Goal: Transaction & Acquisition: Book appointment/travel/reservation

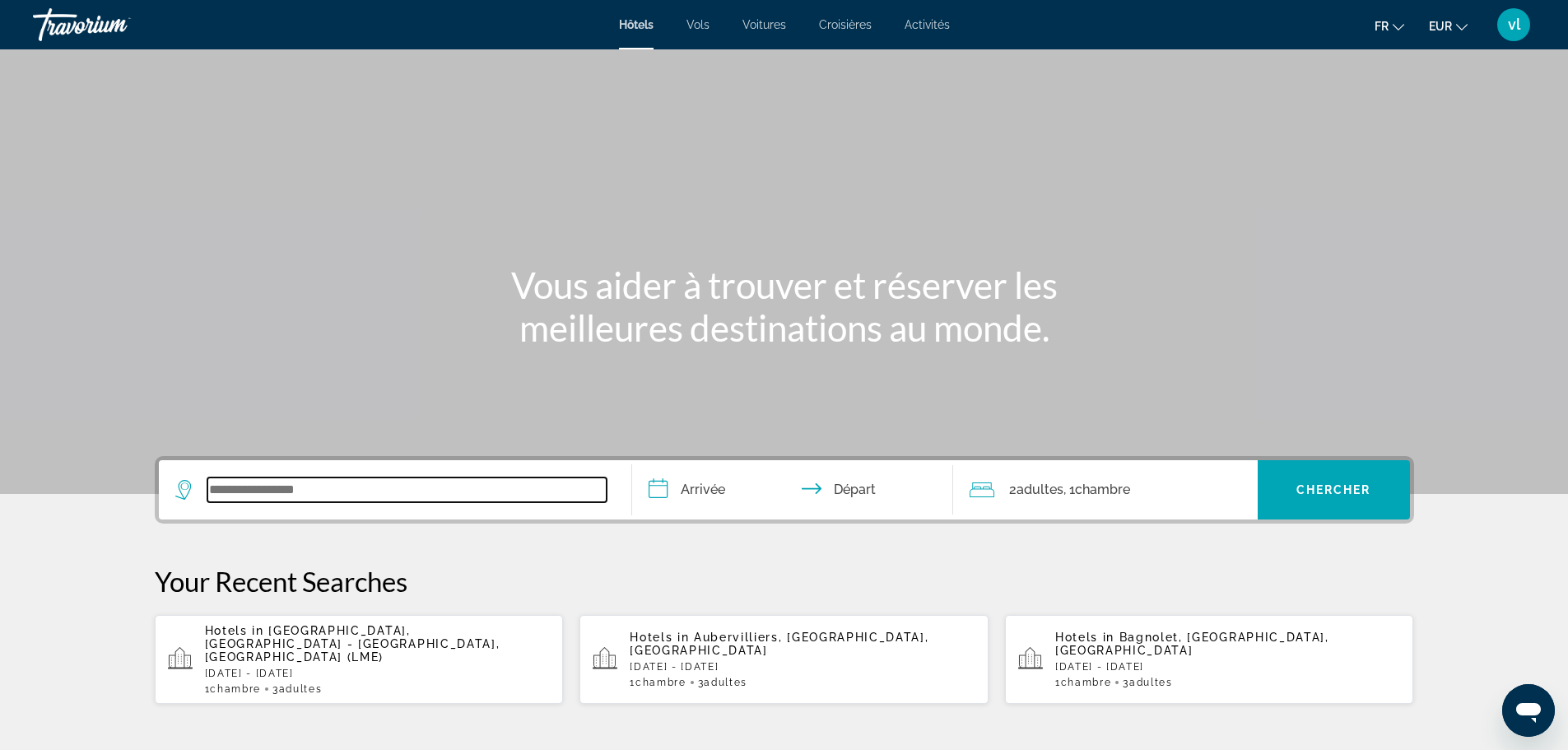
click at [320, 487] on input "Search widget" at bounding box center [407, 489] width 399 height 25
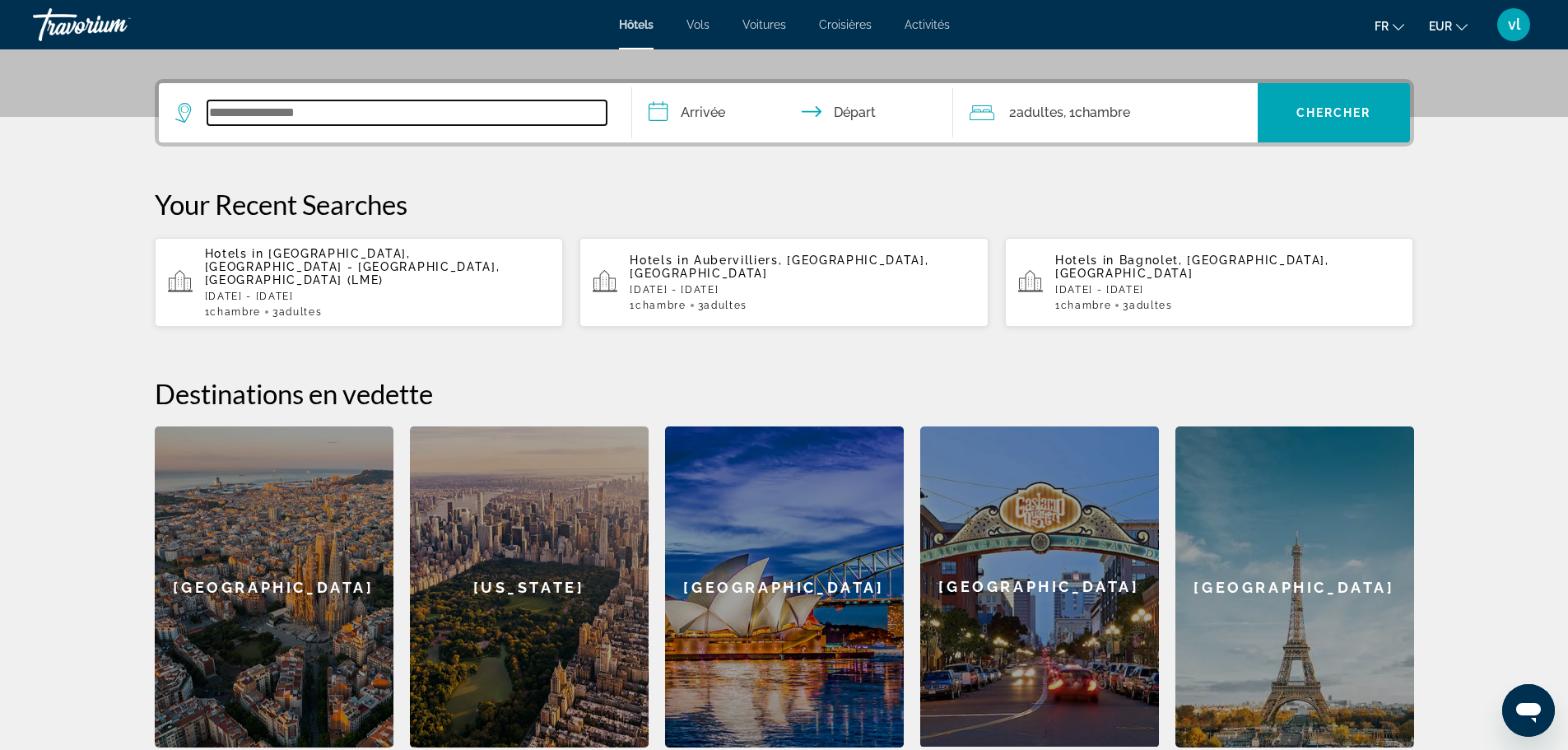
scroll to position [402, 0]
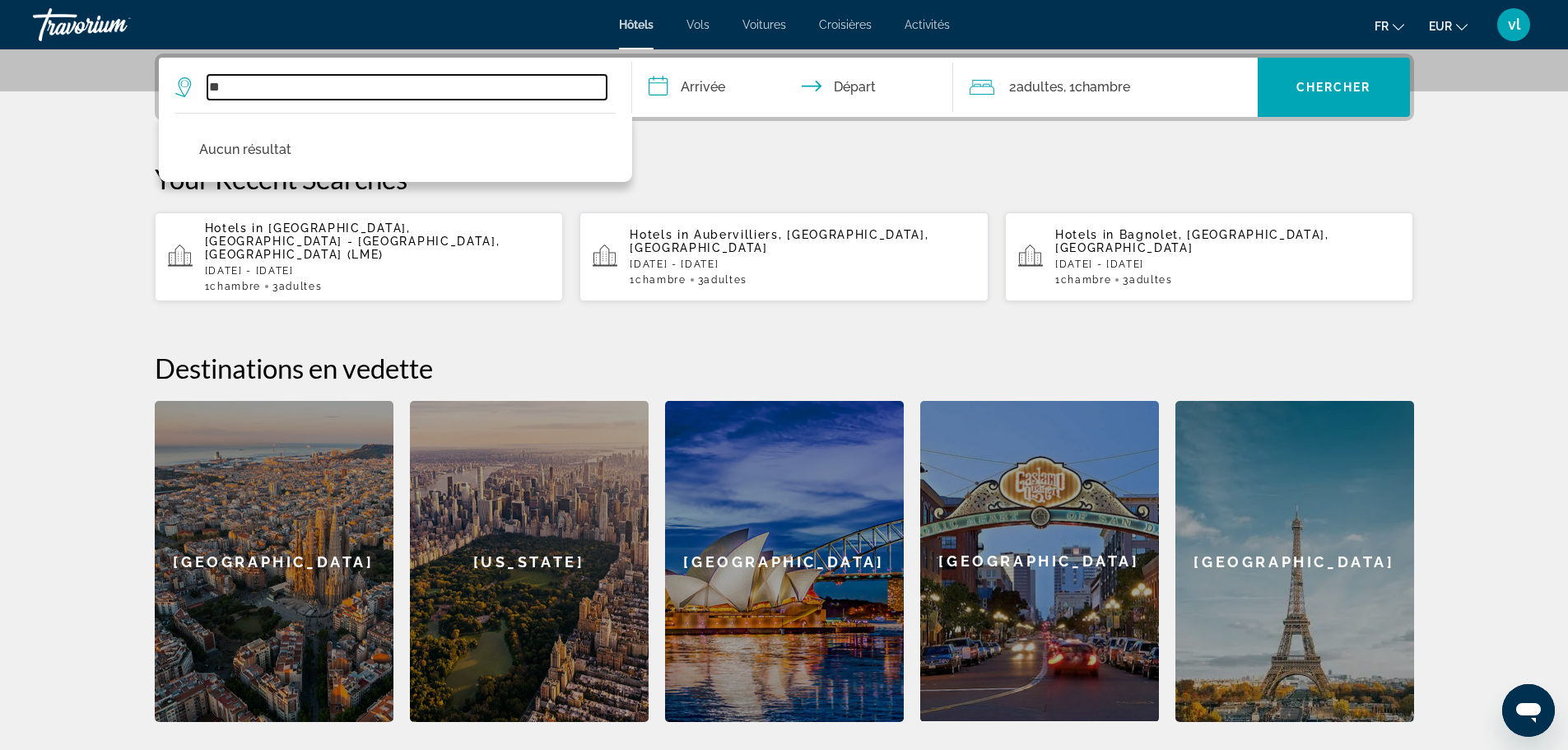
type input "*"
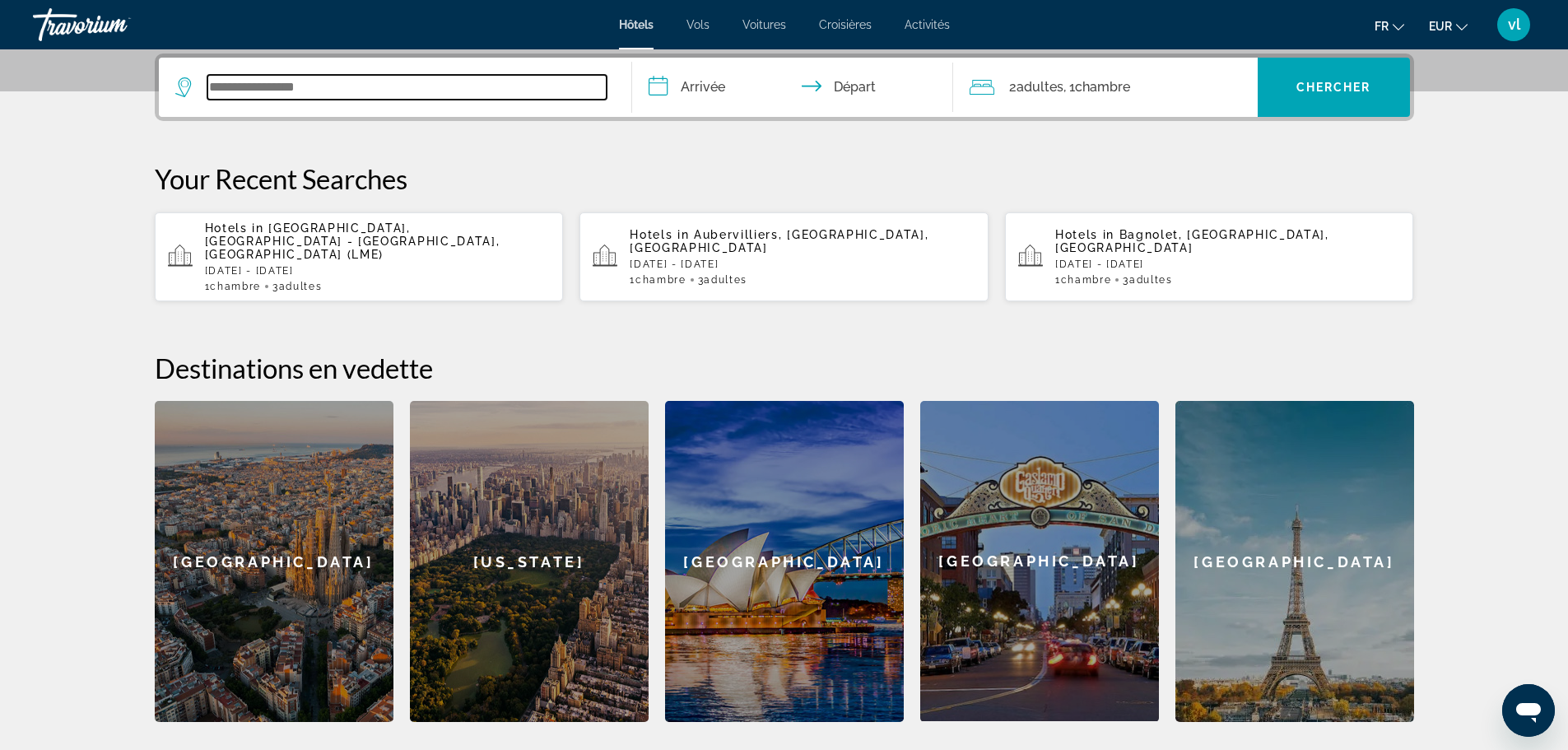
type input "*"
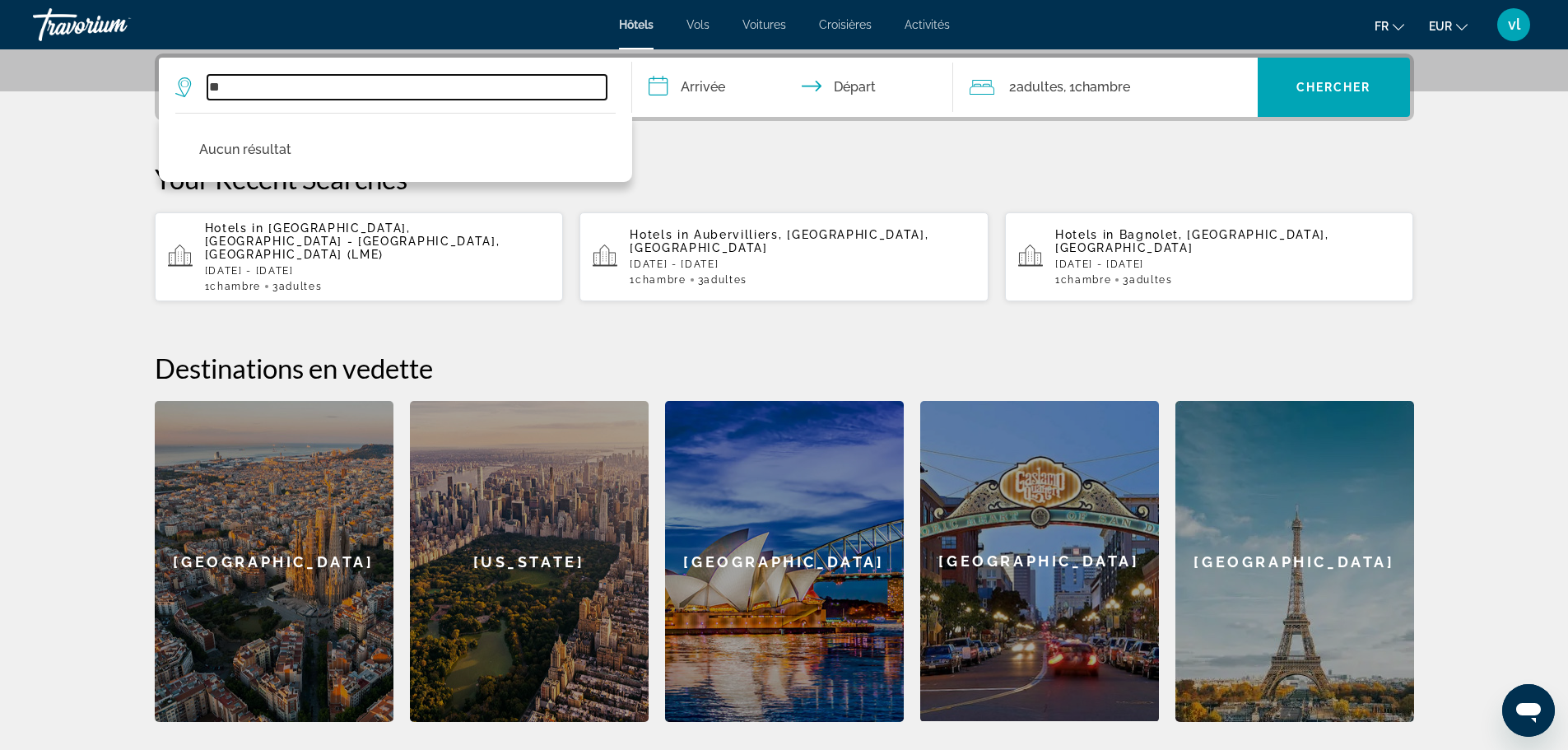
type input "*"
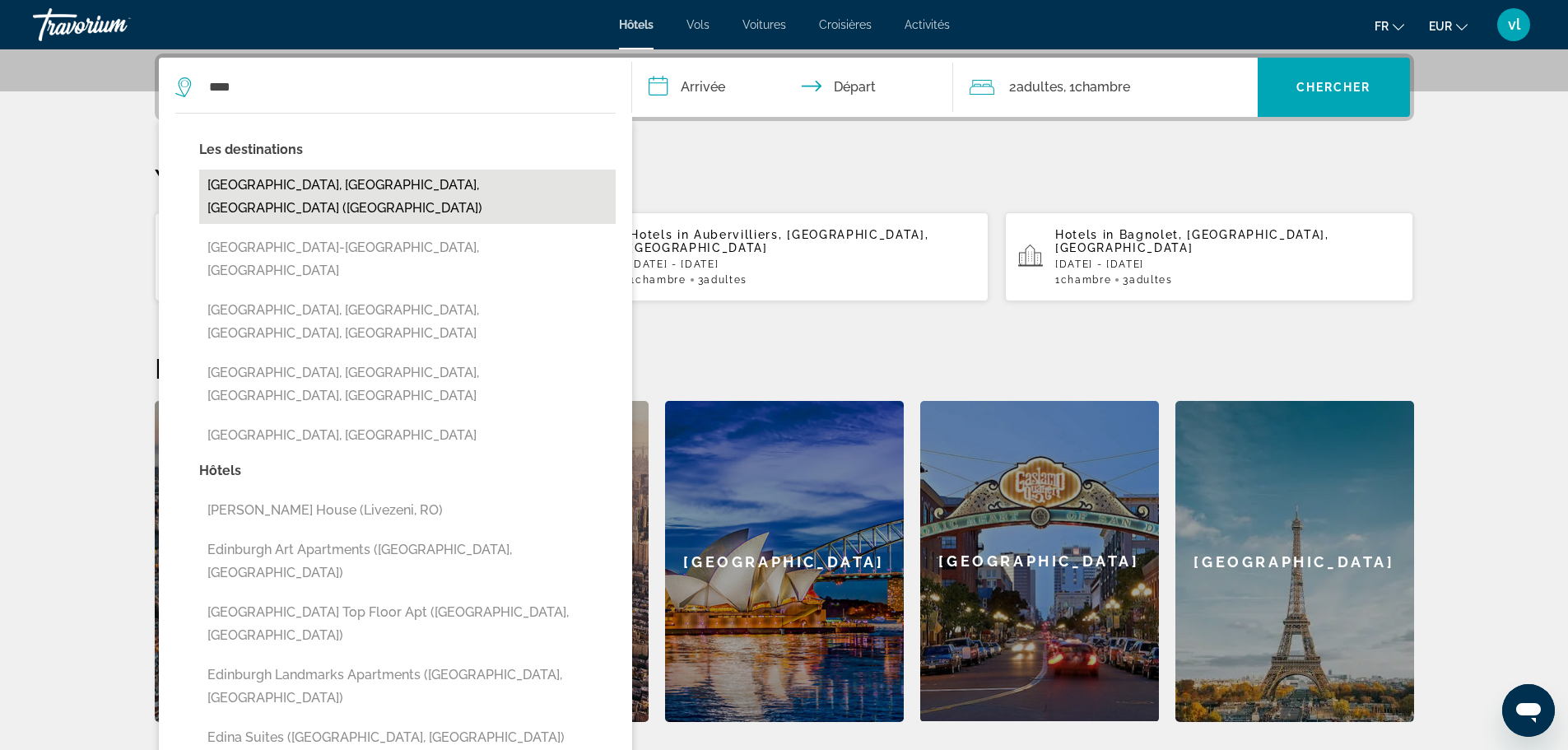
click at [239, 185] on button "[GEOGRAPHIC_DATA], [GEOGRAPHIC_DATA], [GEOGRAPHIC_DATA] ([GEOGRAPHIC_DATA])" at bounding box center [407, 196] width 416 height 54
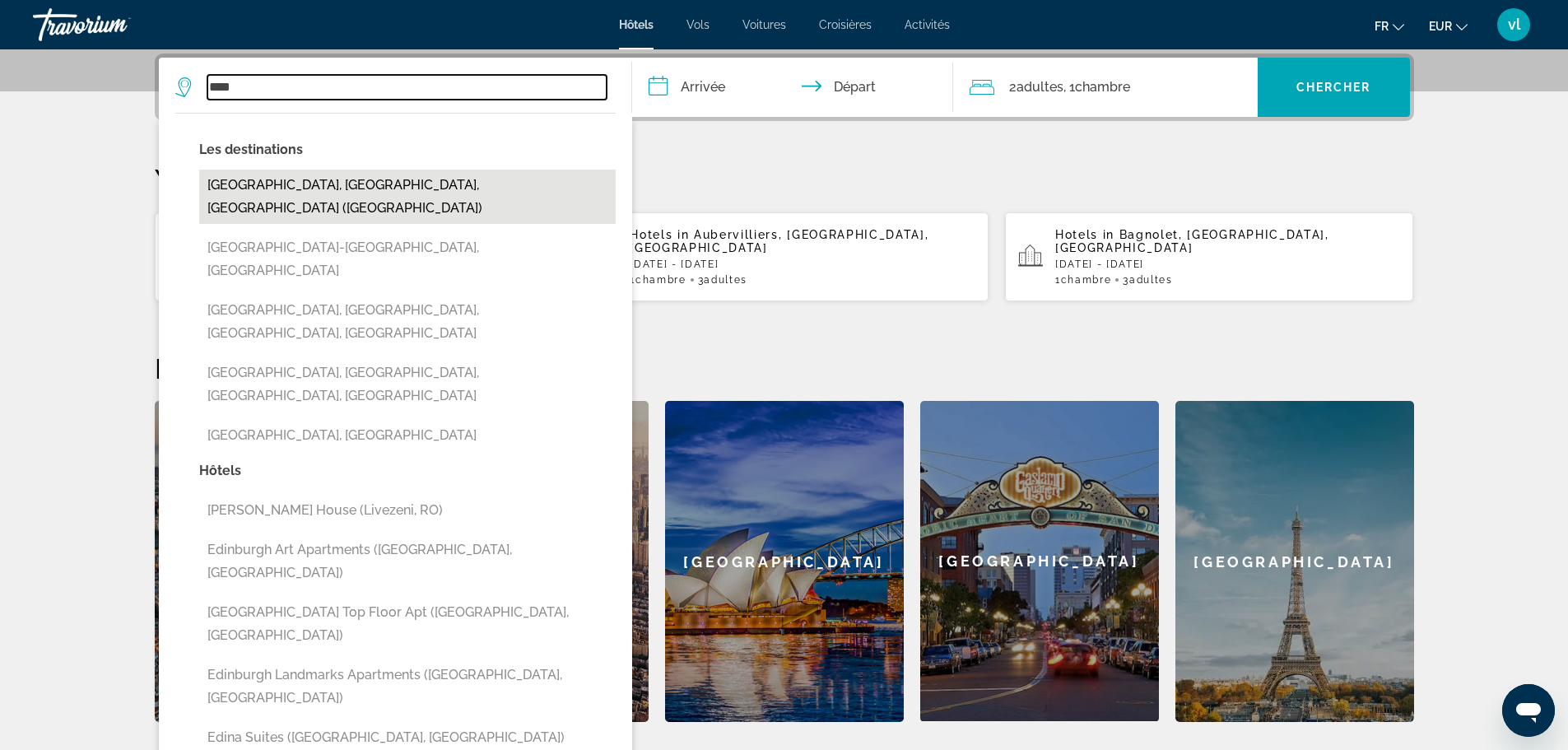
type input "**********"
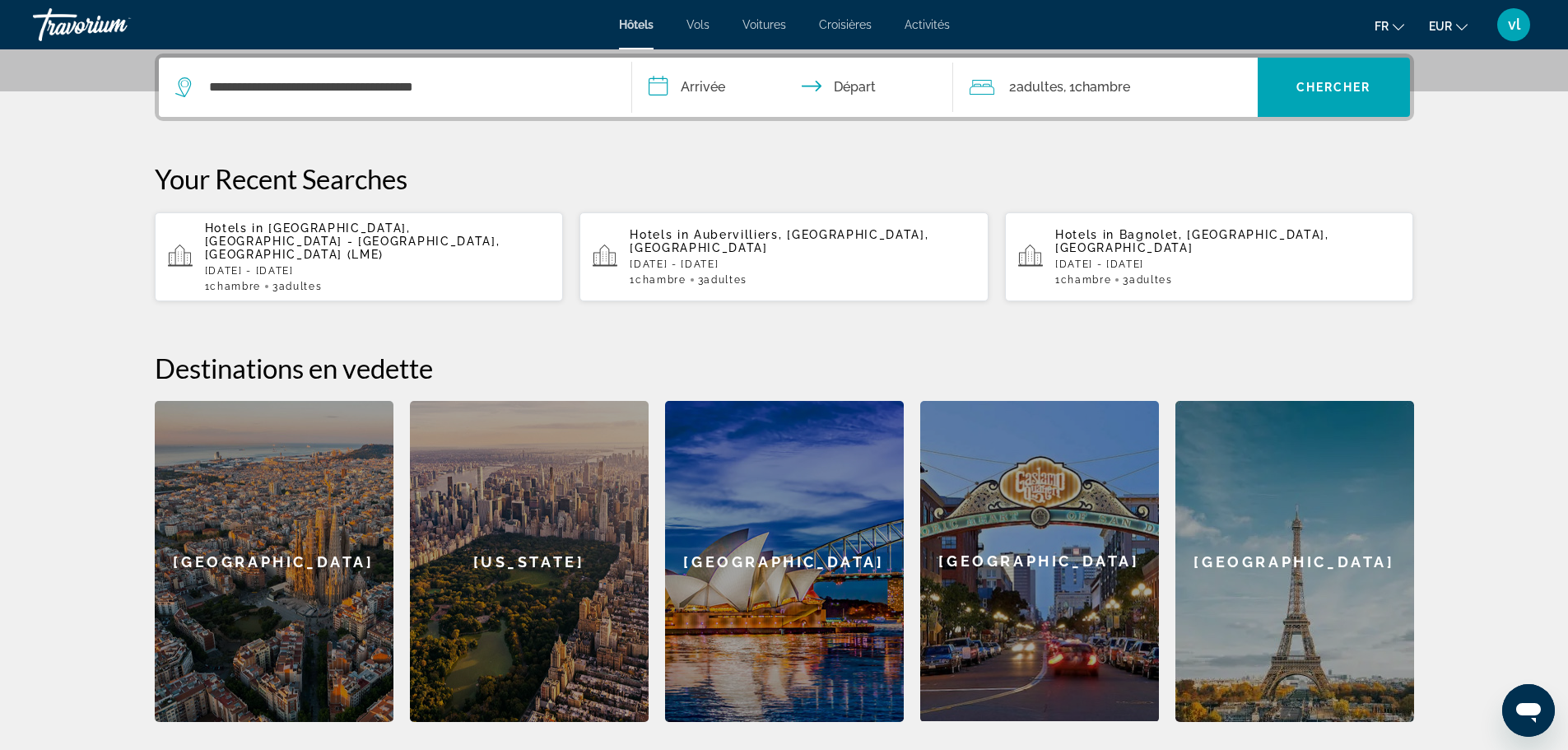
click at [679, 90] on input "**********" at bounding box center [796, 89] width 328 height 64
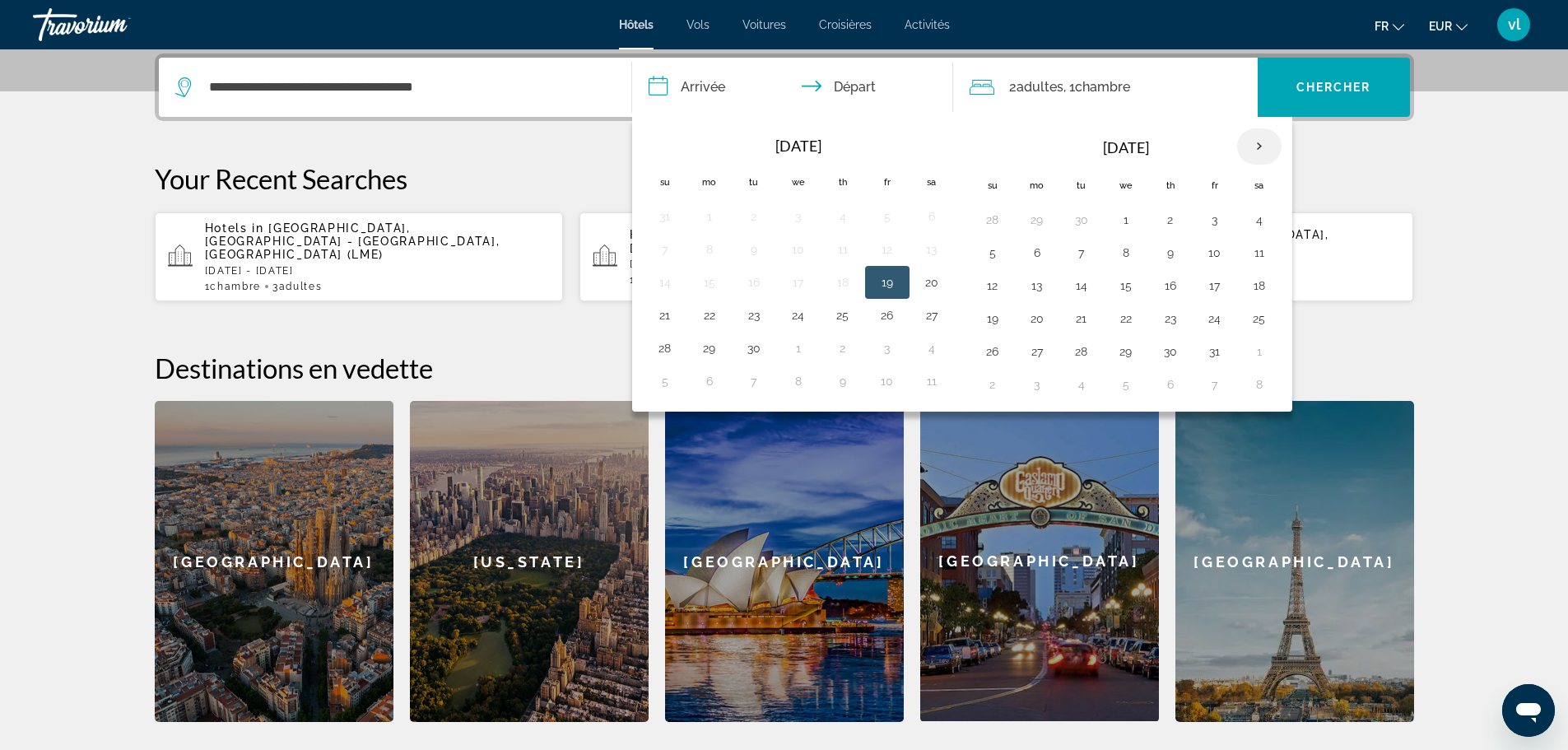
click at [1262, 152] on th "Next month" at bounding box center [1259, 147] width 45 height 37
click at [928, 317] on button "25" at bounding box center [932, 319] width 27 height 23
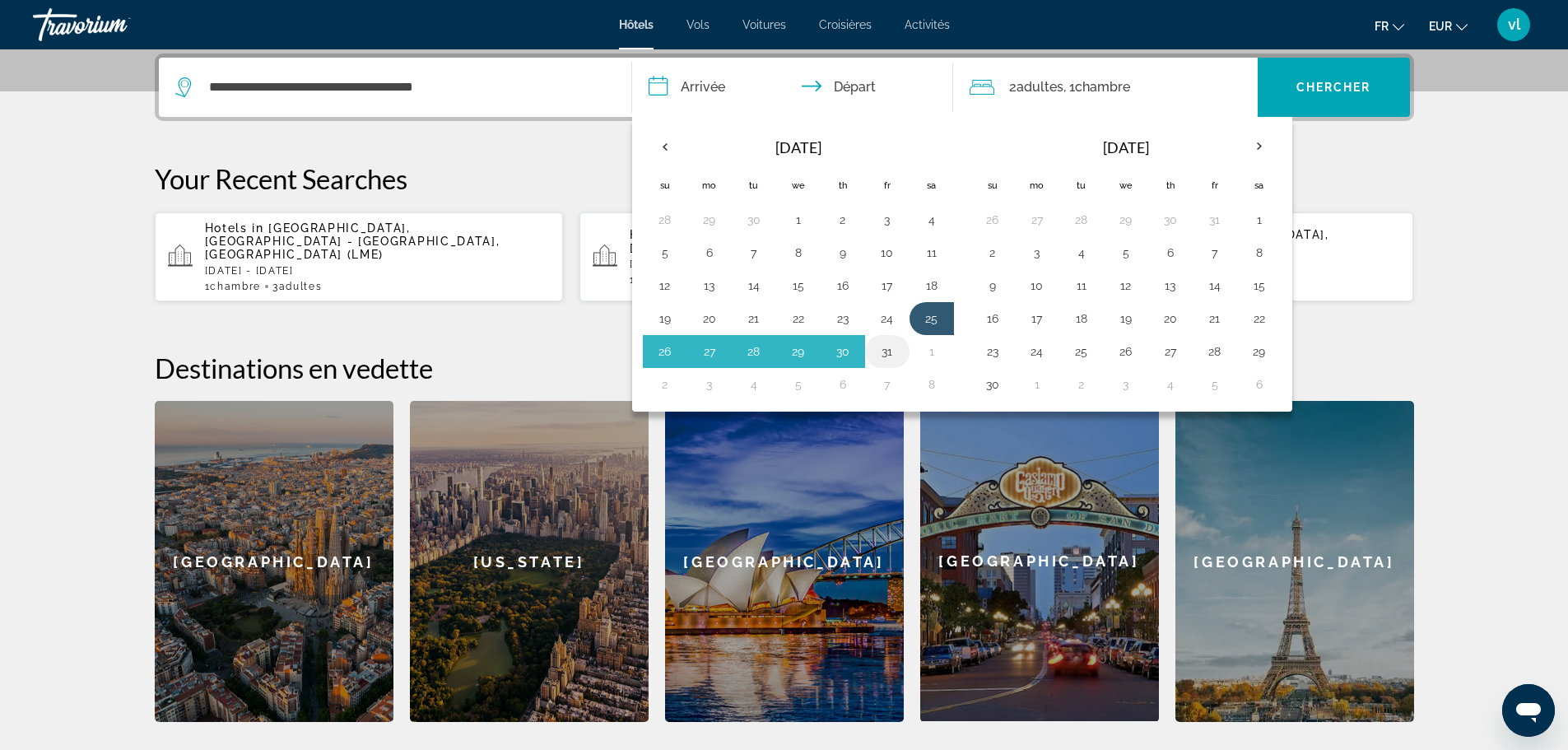
click at [893, 359] on button "31" at bounding box center [887, 352] width 27 height 23
type input "**********"
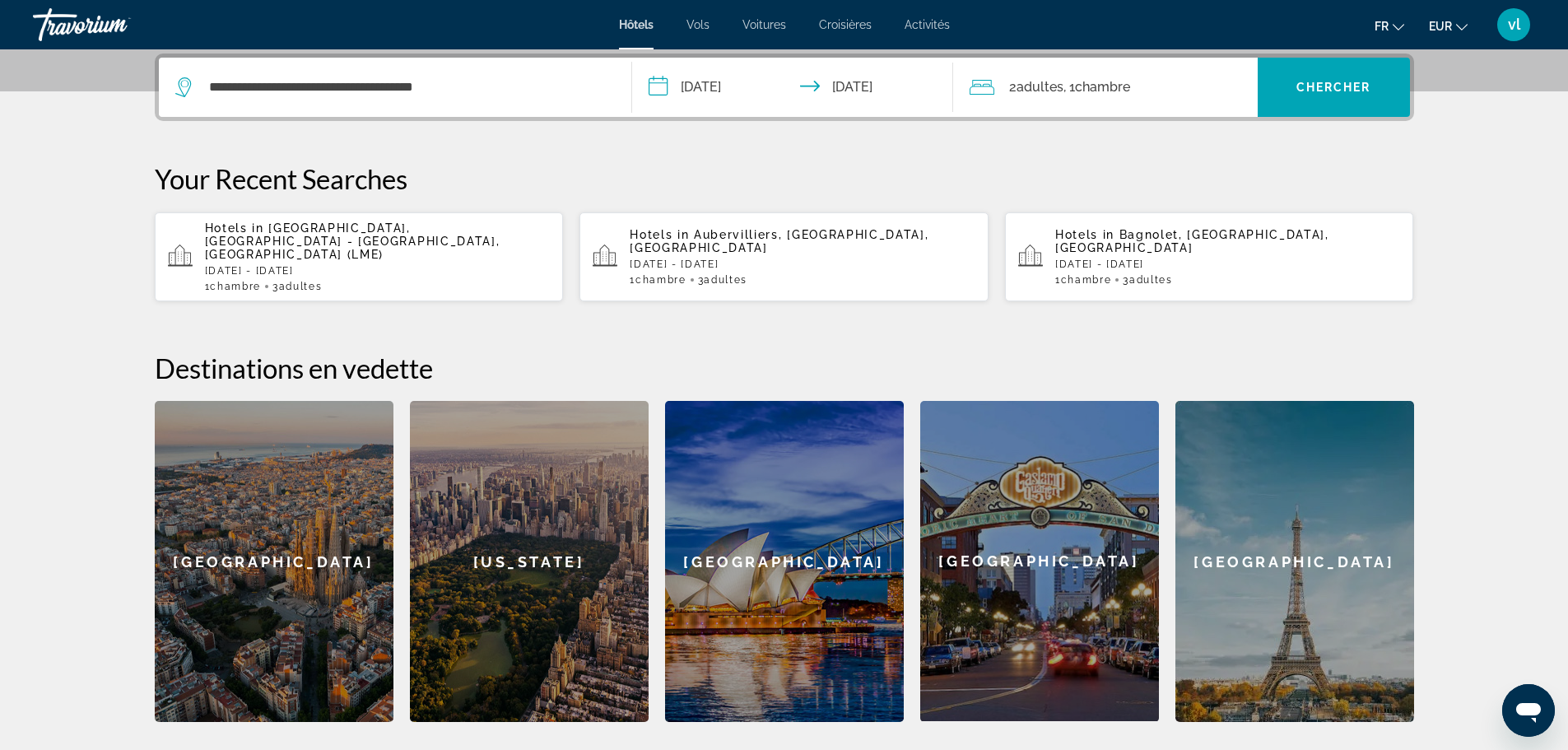
click at [1043, 89] on span "Adultes" at bounding box center [1040, 86] width 47 height 16
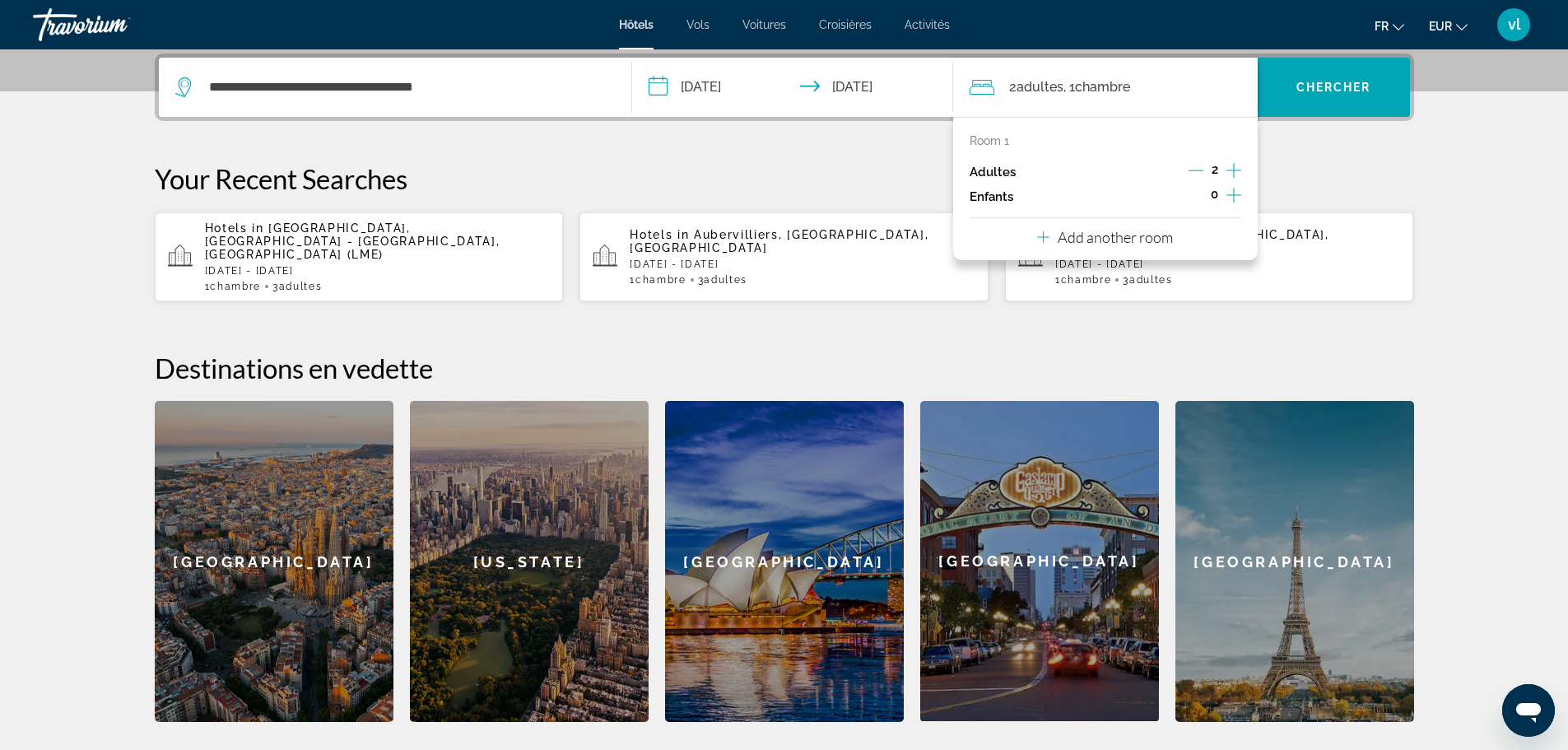
click at [1232, 194] on icon "Increment children" at bounding box center [1234, 195] width 15 height 20
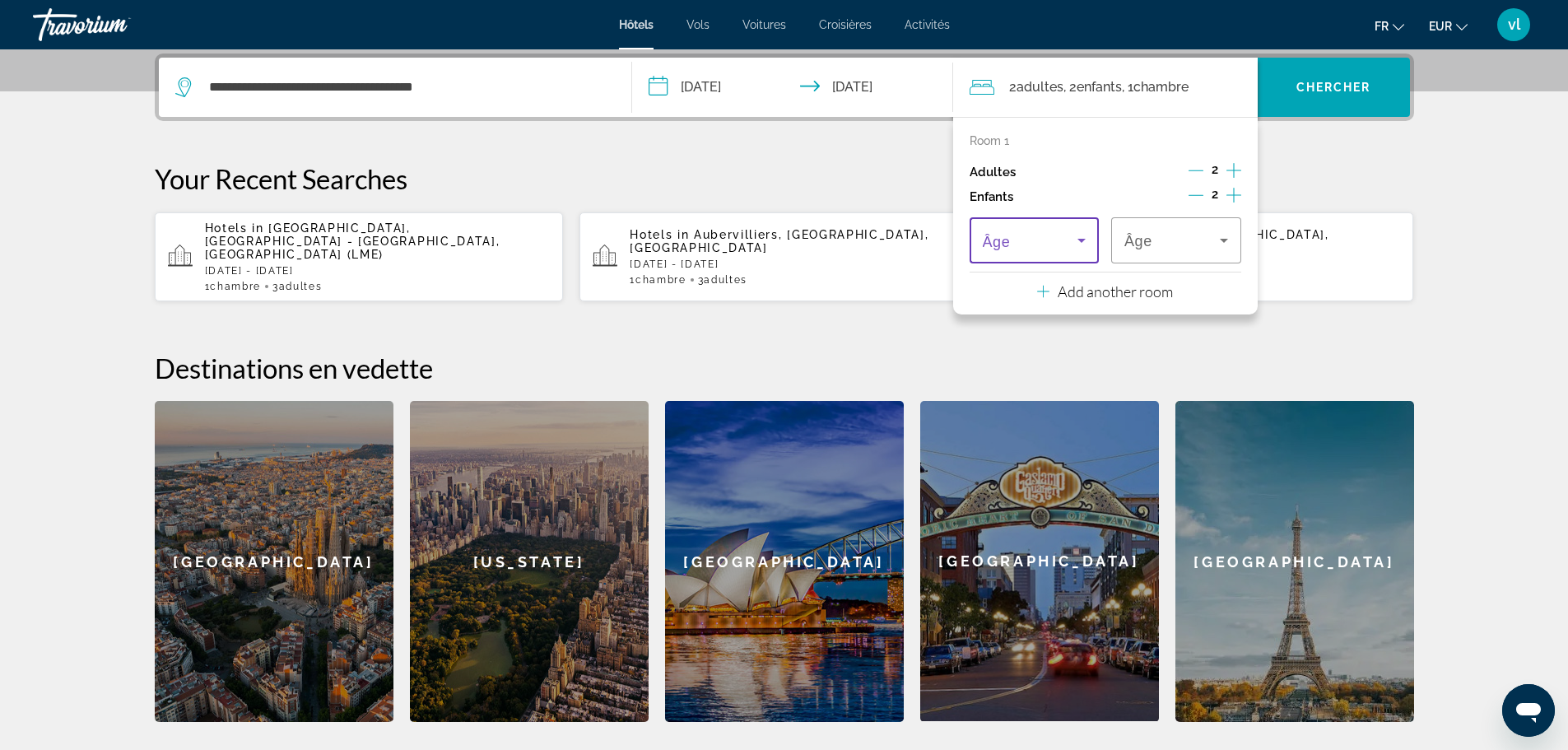
click at [1079, 241] on icon "Travelers: 2 adults, 2 children" at bounding box center [1081, 241] width 20 height 20
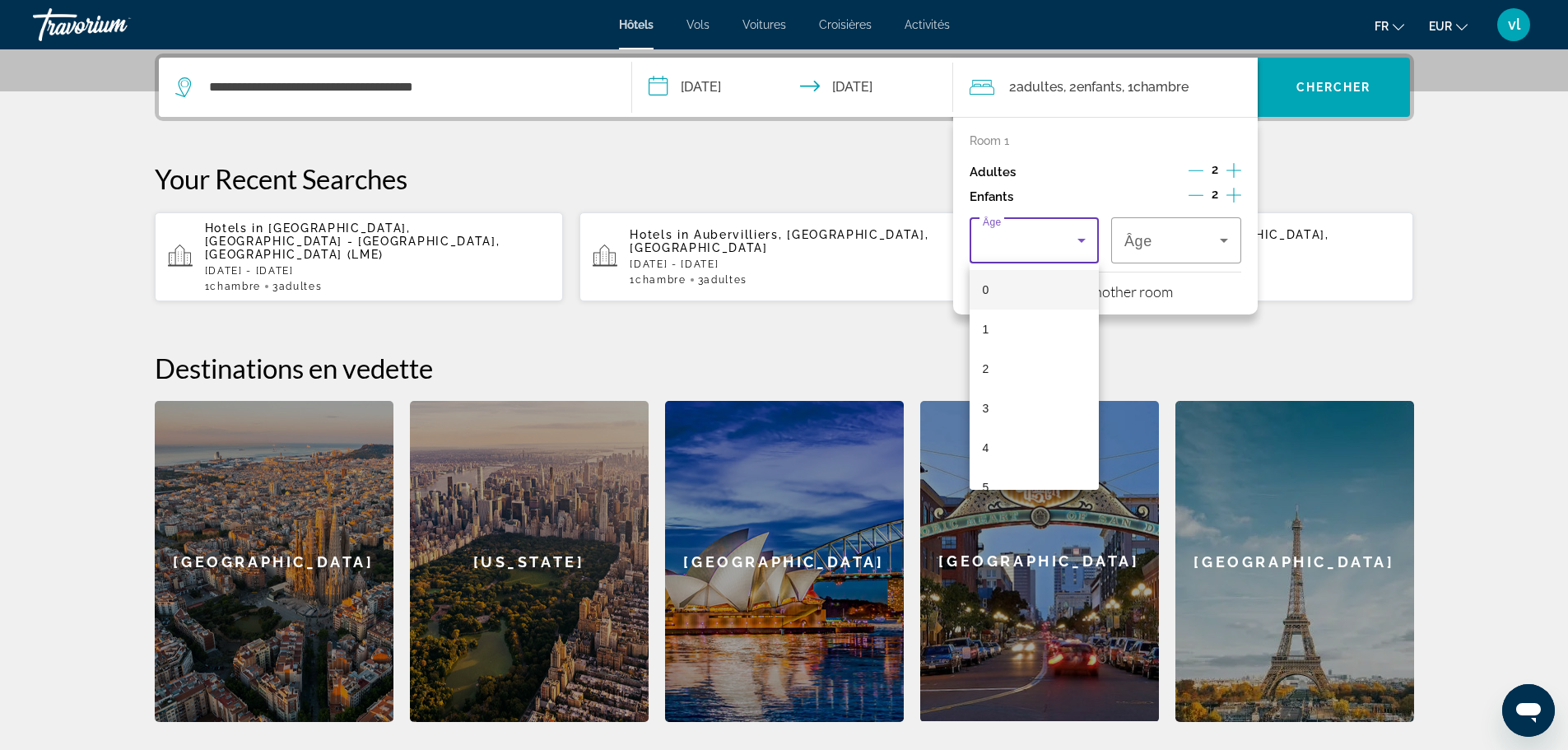
scroll to position [179, 0]
click at [1040, 417] on mat-option "8" at bounding box center [1034, 426] width 130 height 40
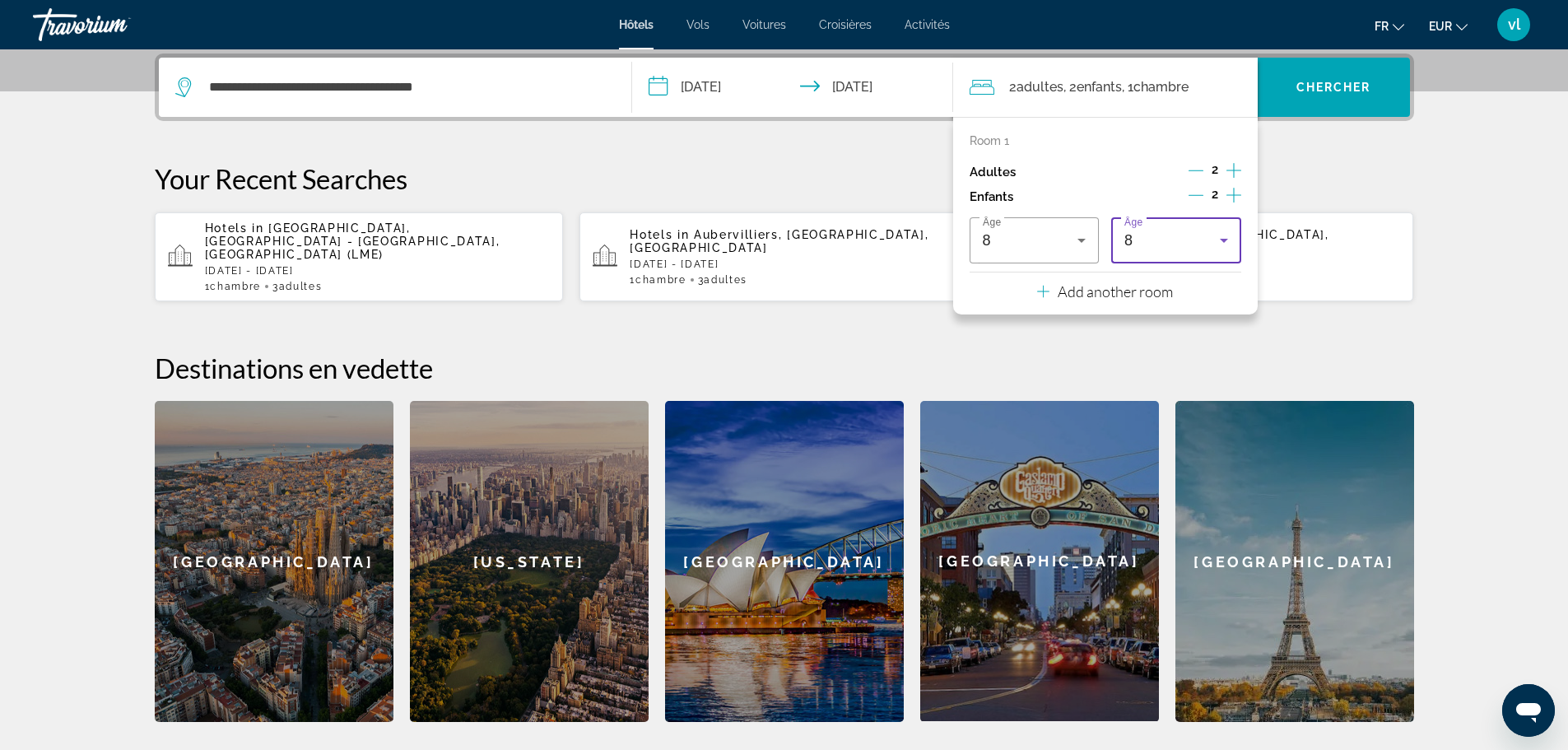
click at [1224, 239] on icon "Travelers: 2 adults, 2 children" at bounding box center [1224, 241] width 8 height 4
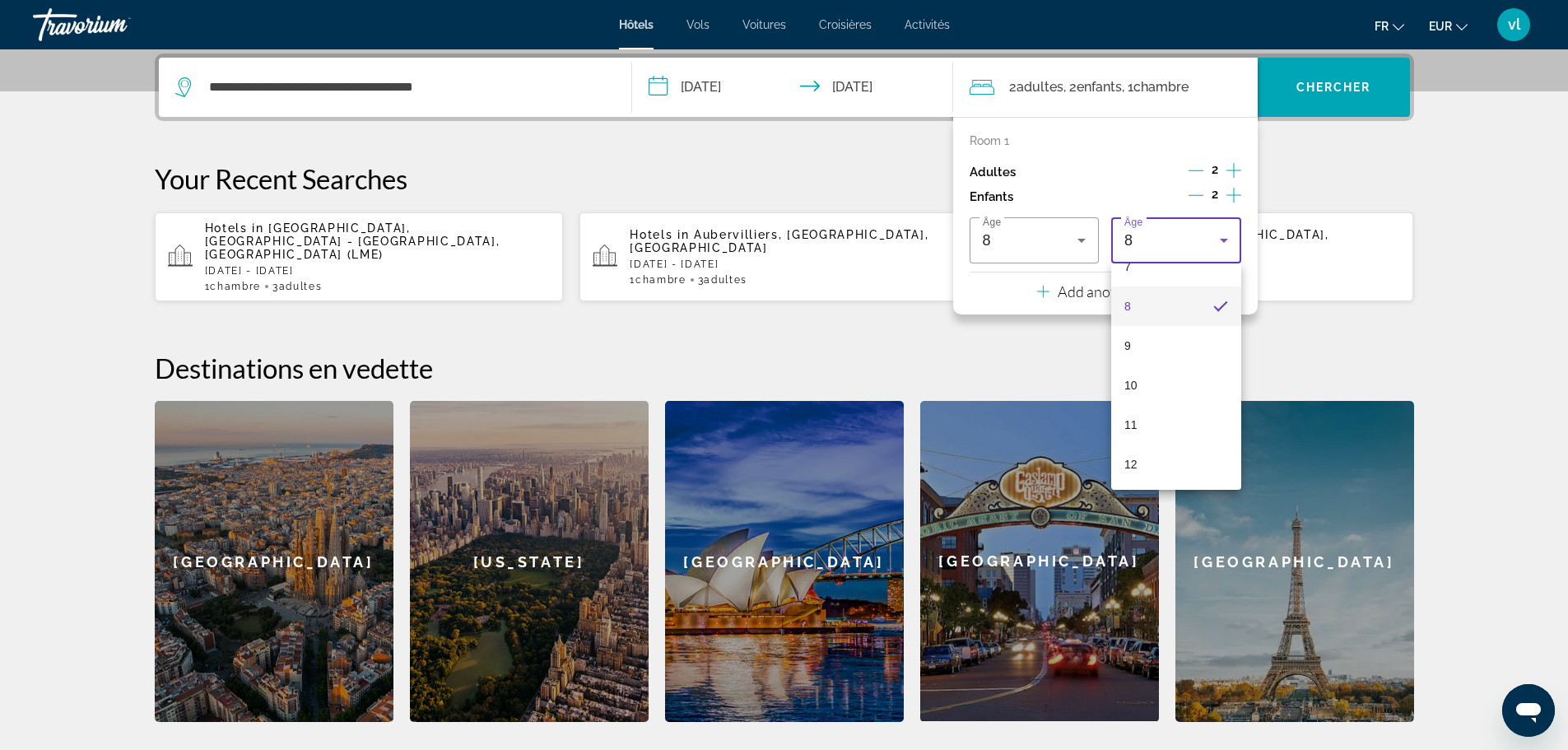
scroll to position [339, 0]
click at [1175, 454] on mat-option "13" at bounding box center [1176, 465] width 130 height 40
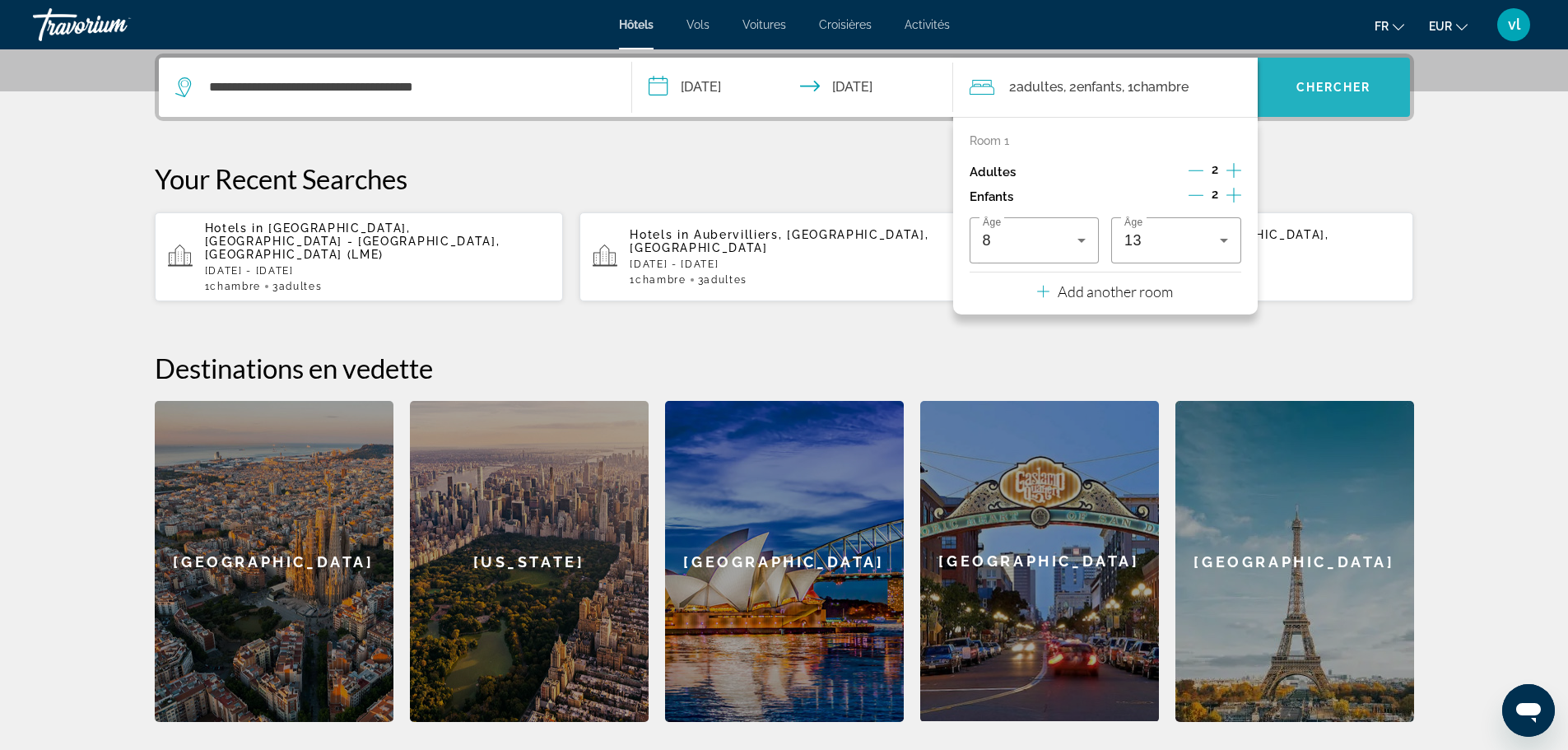
click at [1315, 90] on span "Chercher" at bounding box center [1333, 87] width 75 height 13
